Goal: Browse casually

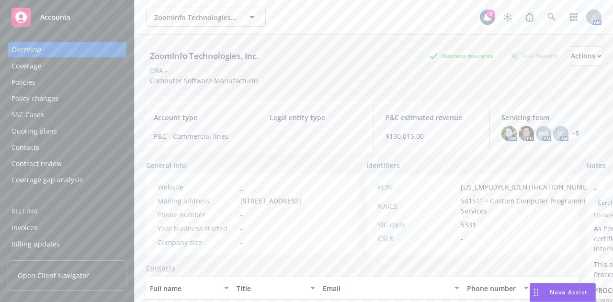
scroll to position [220, 0]
